Goal: Information Seeking & Learning: Learn about a topic

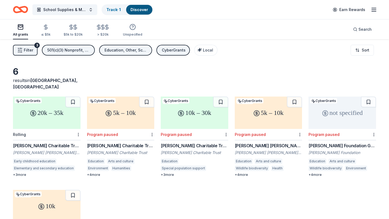
click at [138, 12] on link "Discover" at bounding box center [140, 9] width 18 height 5
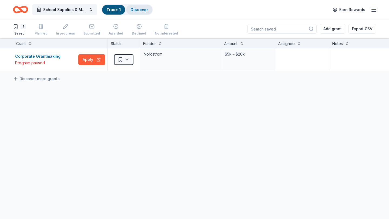
click at [135, 9] on link "Discover" at bounding box center [140, 9] width 18 height 5
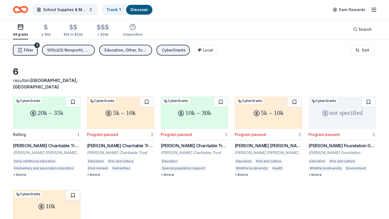
click at [19, 27] on icon "button" at bounding box center [20, 27] width 5 height 1
click at [46, 26] on icon "button" at bounding box center [46, 27] width 6 height 6
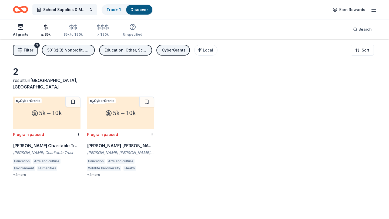
click at [19, 25] on rect "button" at bounding box center [20, 27] width 5 height 5
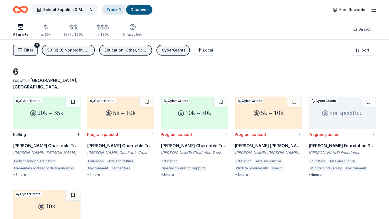
click at [118, 9] on link "Track · 1" at bounding box center [113, 9] width 14 height 5
click at [117, 10] on link "Track · 1" at bounding box center [113, 9] width 14 height 5
click at [361, 31] on span "Search" at bounding box center [365, 29] width 13 height 6
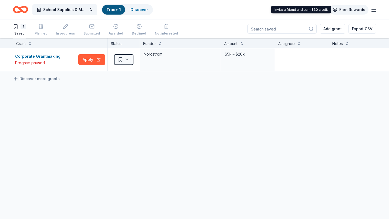
click at [347, 9] on link "Earn Rewards" at bounding box center [349, 10] width 39 height 10
